Goal: Information Seeking & Learning: Find specific fact

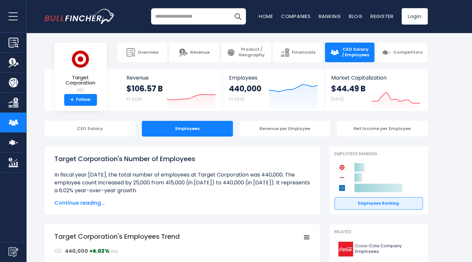
drag, startPoint x: 89, startPoint y: 202, endPoint x: 75, endPoint y: 203, distance: 13.5
click at [75, 203] on span "Continue reading..." at bounding box center [182, 203] width 256 height 8
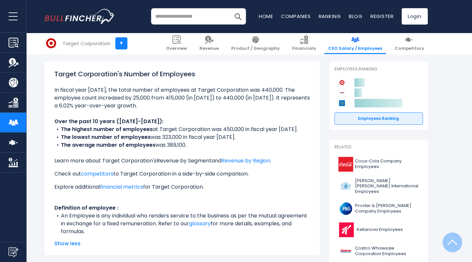
scroll to position [66, 0]
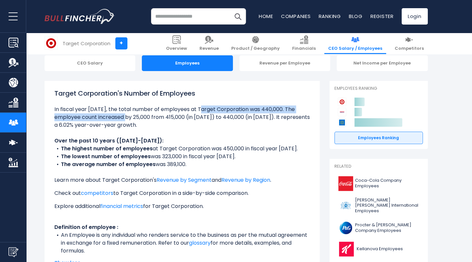
drag, startPoint x: 52, startPoint y: 109, endPoint x: 279, endPoint y: 107, distance: 226.2
click at [279, 107] on div "Target Corporation's Number of Employees Over the past 10 years ([DATE]-[DATE])…" at bounding box center [182, 178] width 275 height 194
copy li "In fiscal year [DATE], the total number of employees at Target Corporation was …"
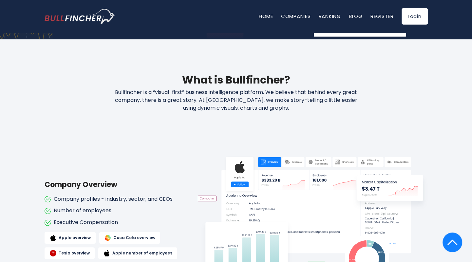
scroll to position [230, 0]
